Goal: Task Accomplishment & Management: Manage account settings

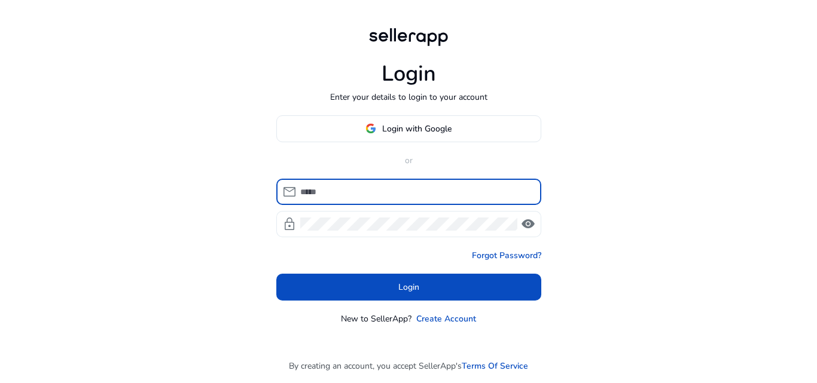
type input "**********"
click at [523, 222] on span "visibility" at bounding box center [528, 224] width 14 height 14
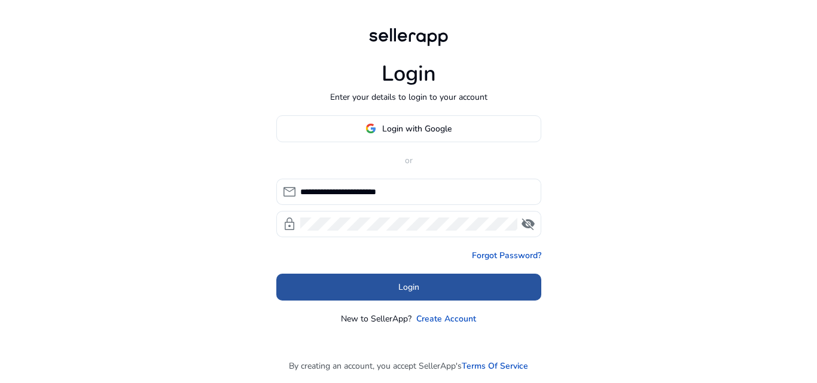
click at [453, 289] on span at bounding box center [408, 287] width 265 height 29
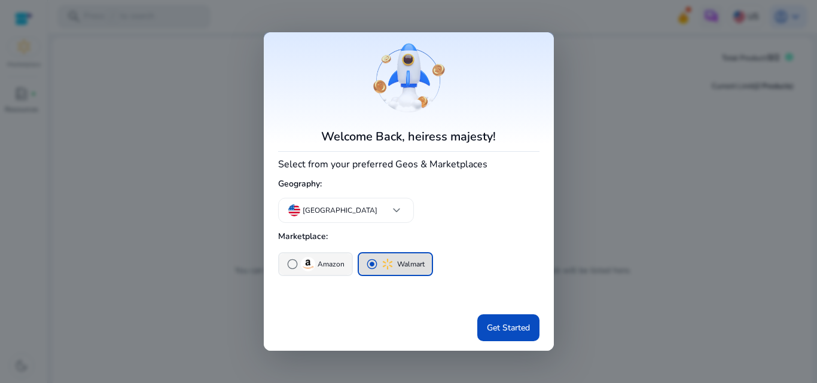
click at [332, 257] on div "radio_button_unchecked Amazon" at bounding box center [315, 264] width 58 height 14
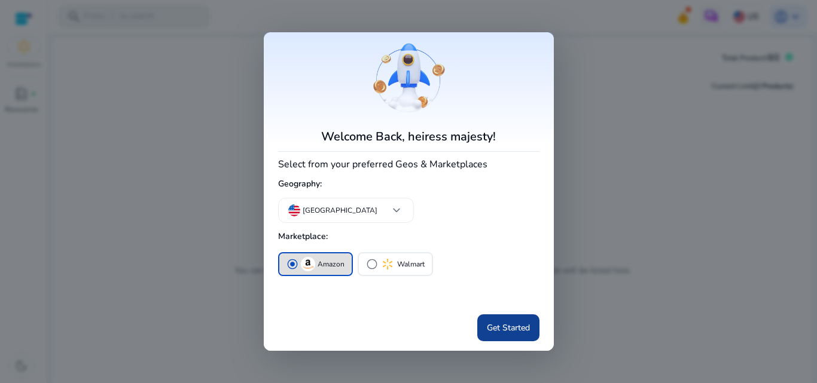
click at [491, 322] on span "Get Started" at bounding box center [508, 328] width 43 height 13
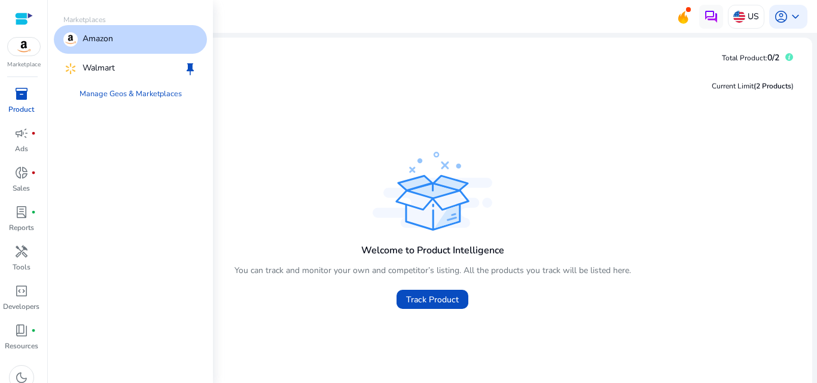
click at [33, 48] on img at bounding box center [24, 47] width 32 height 18
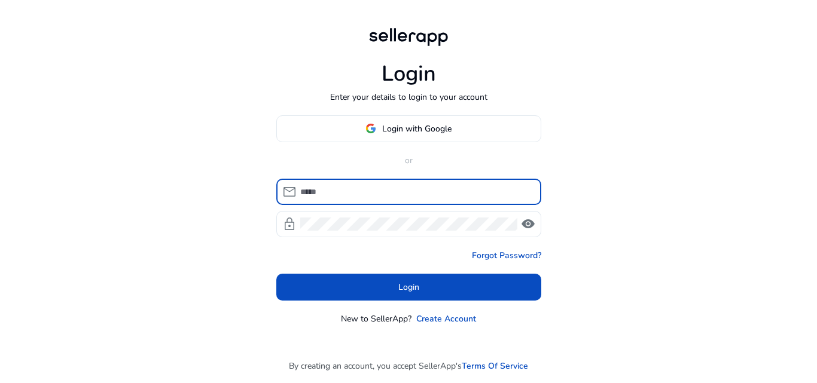
type input "**********"
click at [425, 294] on span at bounding box center [408, 287] width 265 height 29
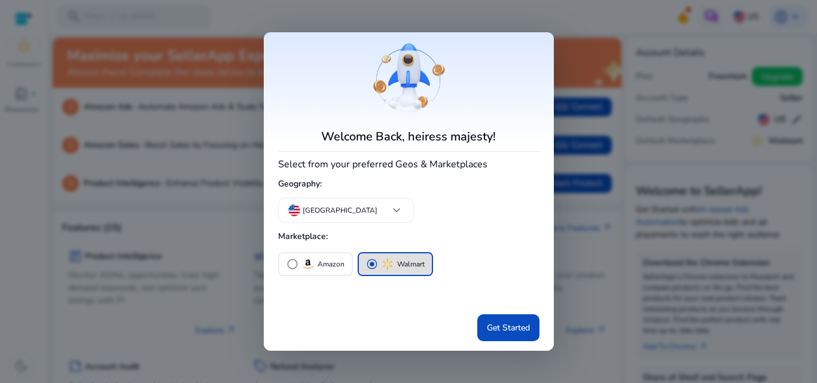
drag, startPoint x: 327, startPoint y: 263, endPoint x: 458, endPoint y: 301, distance: 137.2
click at [322, 266] on p "Amazon" at bounding box center [331, 264] width 27 height 13
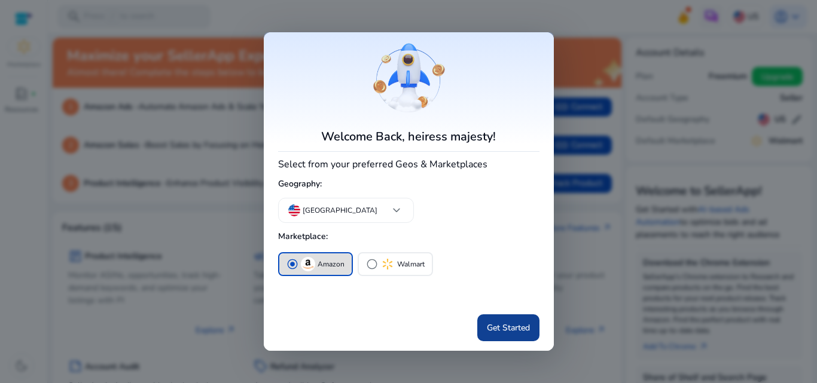
click at [495, 325] on span "Get Started" at bounding box center [508, 328] width 43 height 13
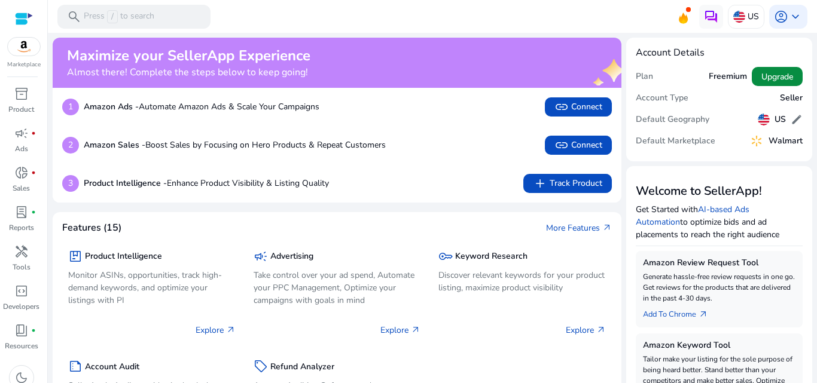
click at [761, 72] on span "Upgrade" at bounding box center [777, 77] width 32 height 13
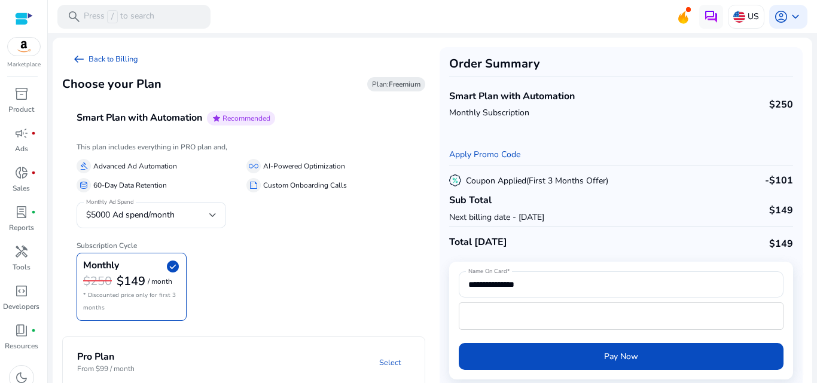
scroll to position [16, 0]
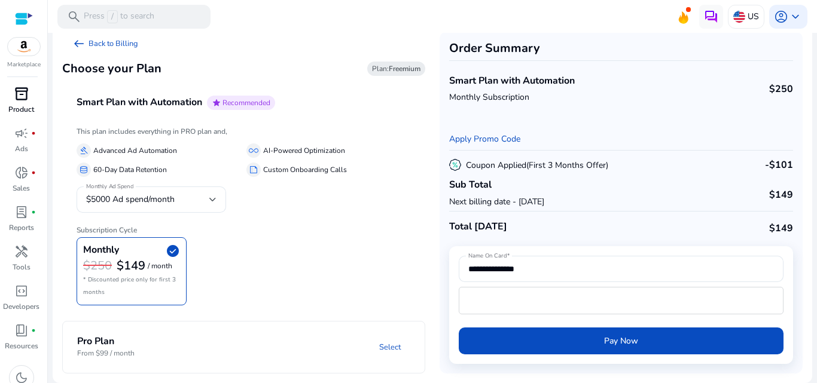
click at [29, 99] on div "inventory_2" at bounding box center [21, 93] width 33 height 19
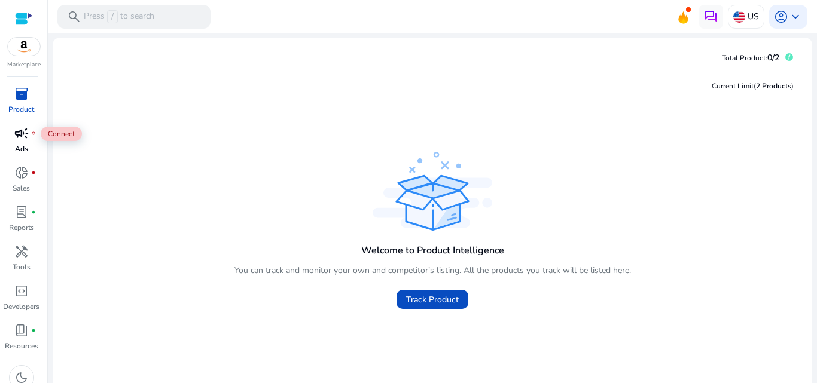
click at [26, 126] on span "campaign" at bounding box center [21, 133] width 14 height 14
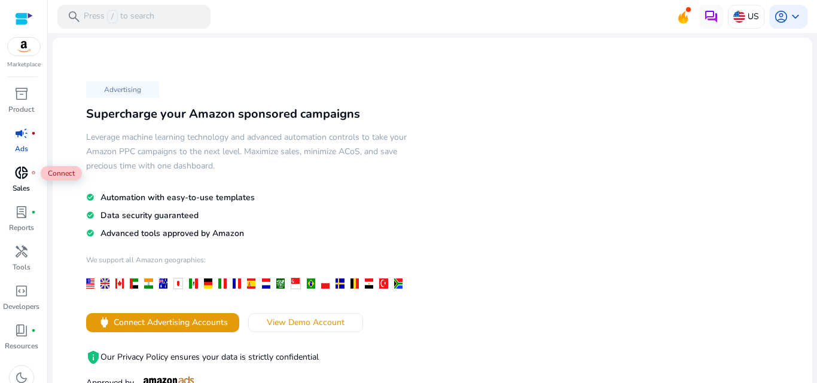
click at [22, 172] on span "donut_small" at bounding box center [21, 173] width 14 height 14
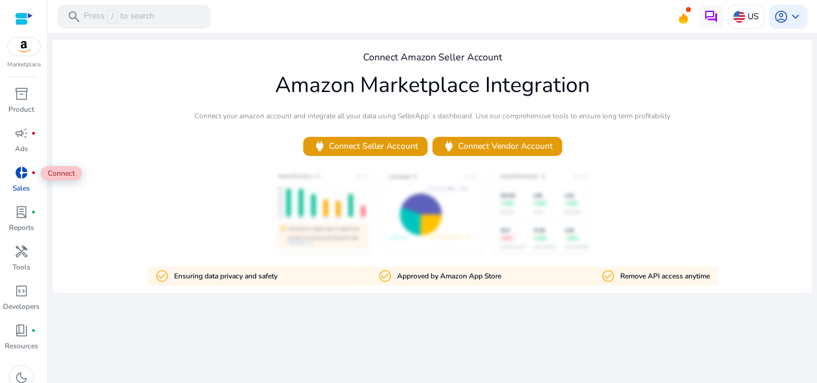
click at [22, 172] on span "donut_small" at bounding box center [21, 173] width 14 height 14
click at [797, 16] on span "keyboard_arrow_down" at bounding box center [795, 17] width 14 height 14
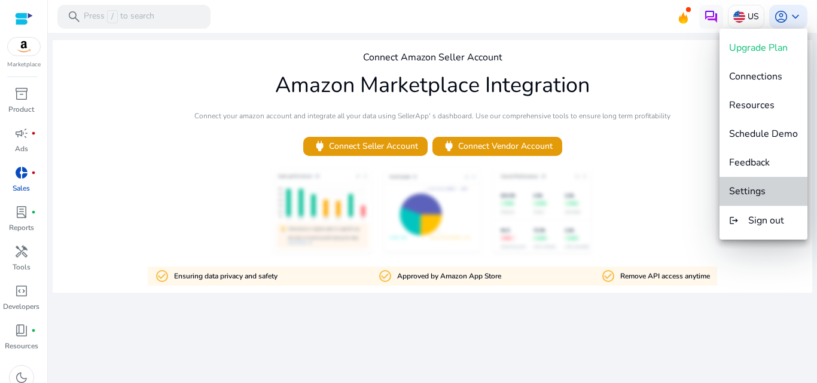
click at [746, 189] on span "Settings" at bounding box center [747, 191] width 36 height 13
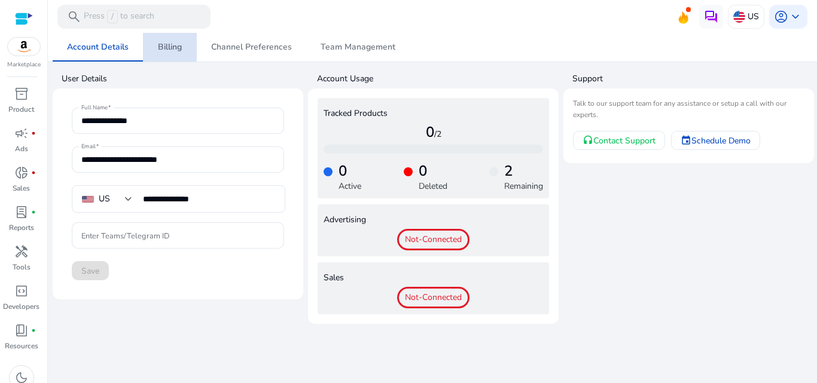
click at [170, 61] on span "Billing" at bounding box center [170, 47] width 24 height 29
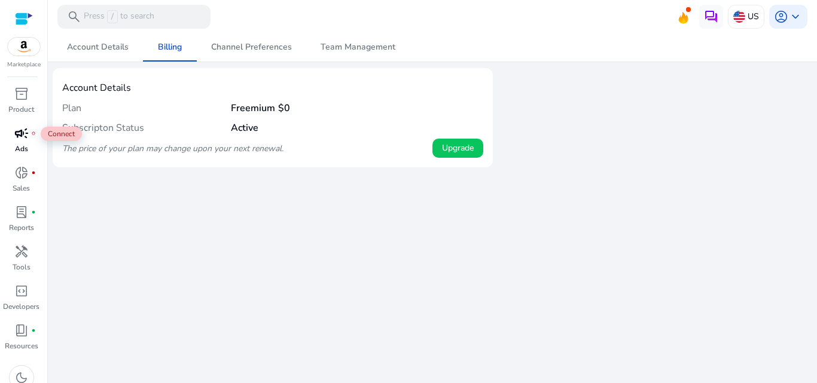
click at [25, 140] on span "campaign" at bounding box center [21, 133] width 14 height 14
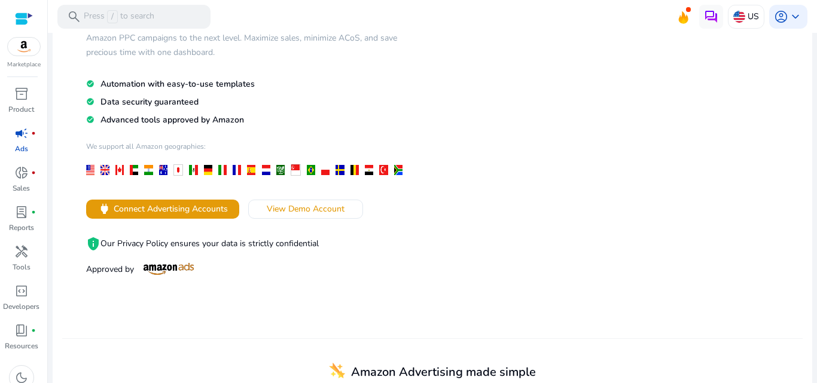
scroll to position [154, 0]
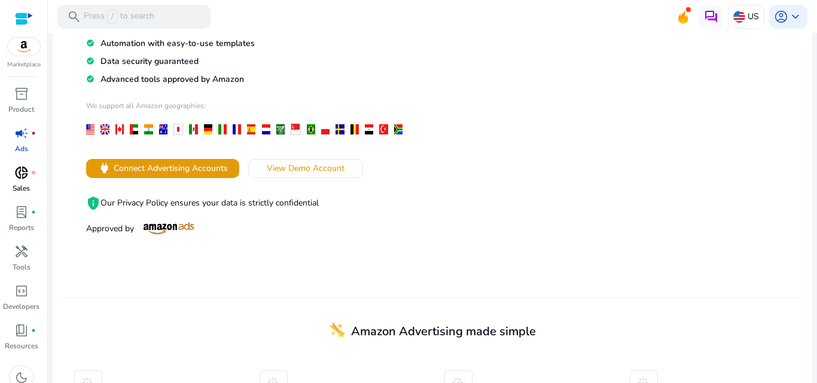
click at [4, 173] on link "donut_small fiber_manual_record Sales" at bounding box center [21, 182] width 42 height 39
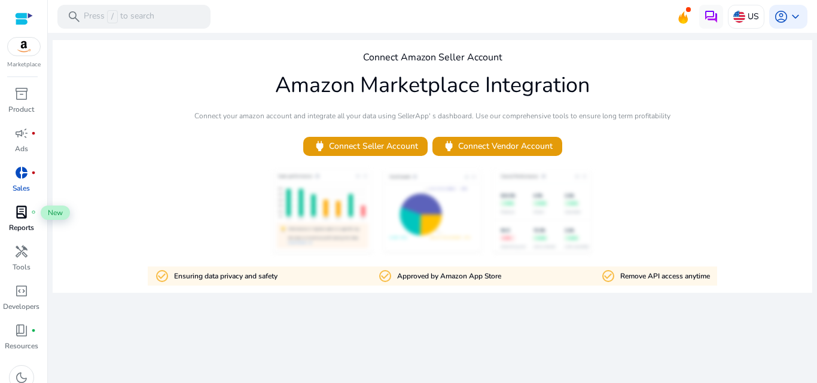
click at [17, 218] on span "lab_profile" at bounding box center [21, 212] width 14 height 14
